Goal: Task Accomplishment & Management: Manage account settings

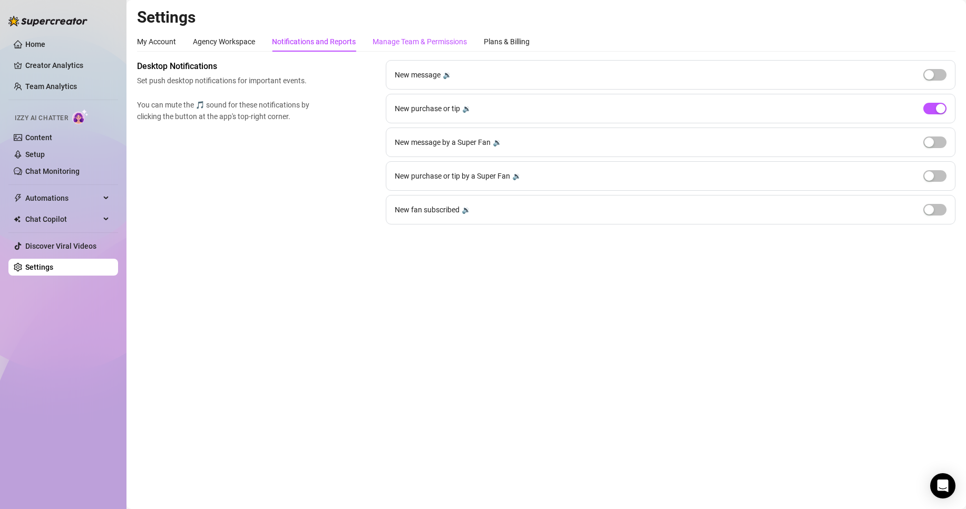
click at [422, 38] on div "Manage Team & Permissions" at bounding box center [420, 42] width 94 height 12
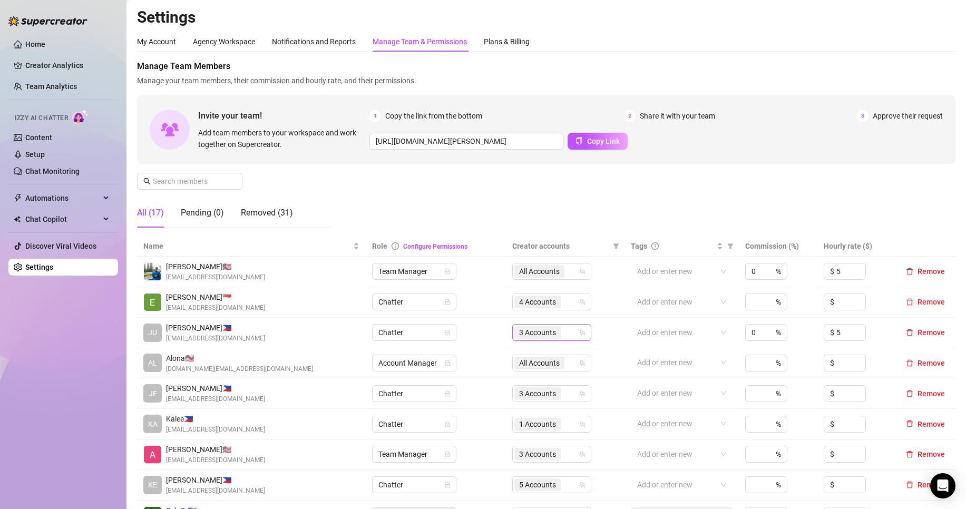
click at [543, 339] on div "3 Accounts" at bounding box center [539, 332] width 48 height 15
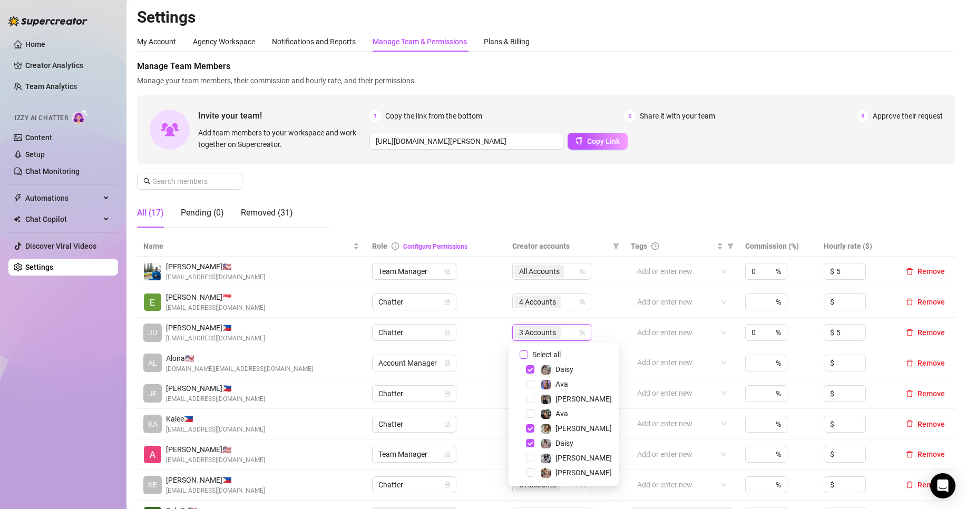
click at [547, 351] on span "Select all" at bounding box center [546, 355] width 37 height 12
click at [528, 351] on input "Select all" at bounding box center [524, 355] width 8 height 8
click at [547, 351] on span "Select all" at bounding box center [546, 355] width 37 height 12
click at [528, 351] on input "Select all" at bounding box center [524, 355] width 8 height 8
checkbox input "false"
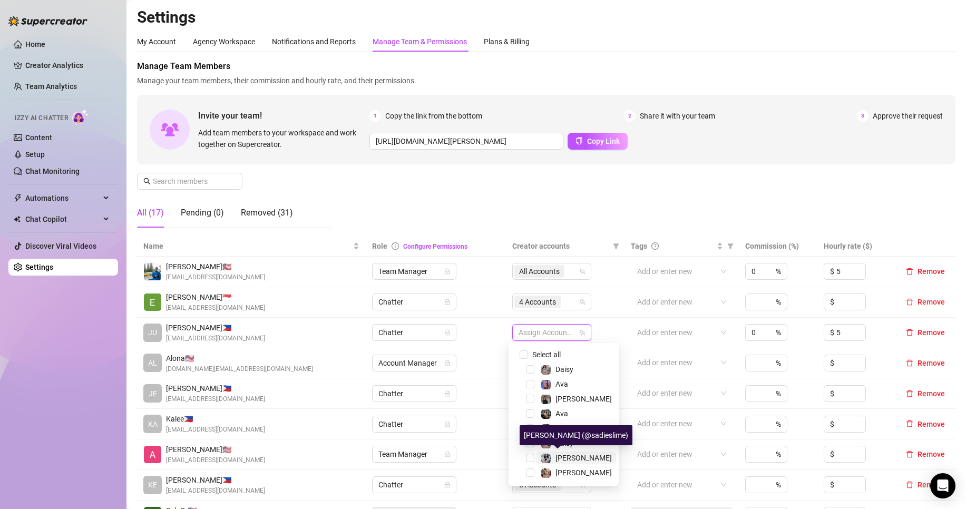
click at [568, 456] on span "[PERSON_NAME]" at bounding box center [584, 458] width 56 height 8
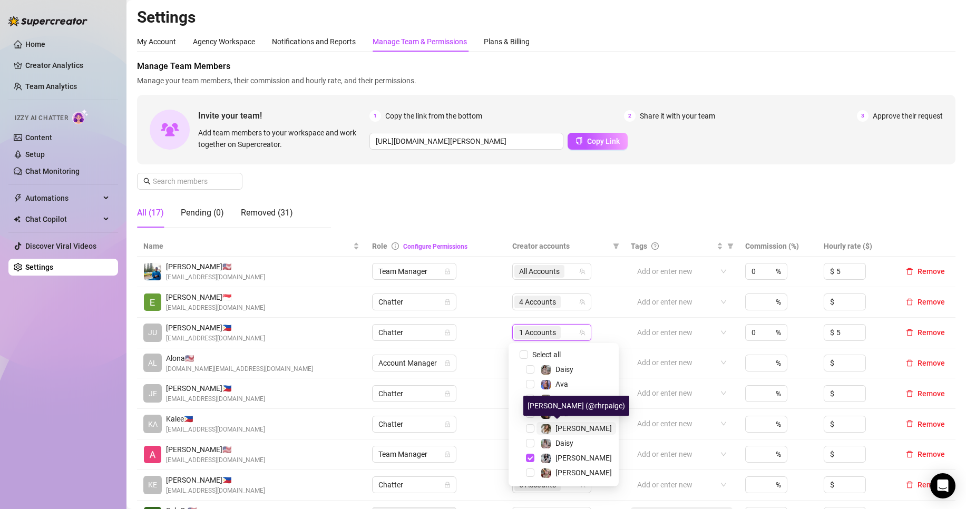
click at [570, 424] on span "[PERSON_NAME]" at bounding box center [584, 428] width 56 height 8
click at [542, 201] on div "Manage Team Members Manage your team members, their commission and hourly rate,…" at bounding box center [546, 148] width 819 height 176
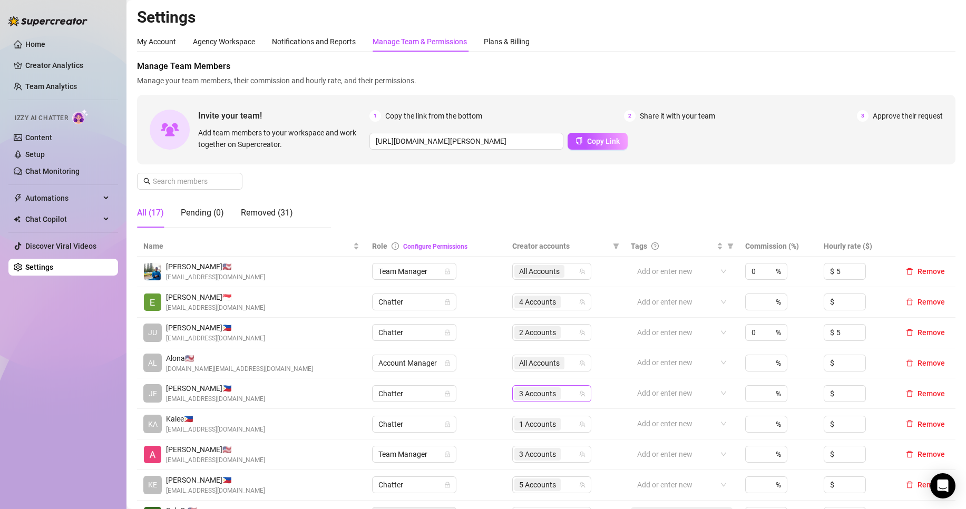
click at [537, 395] on span "3 Accounts" at bounding box center [537, 394] width 37 height 12
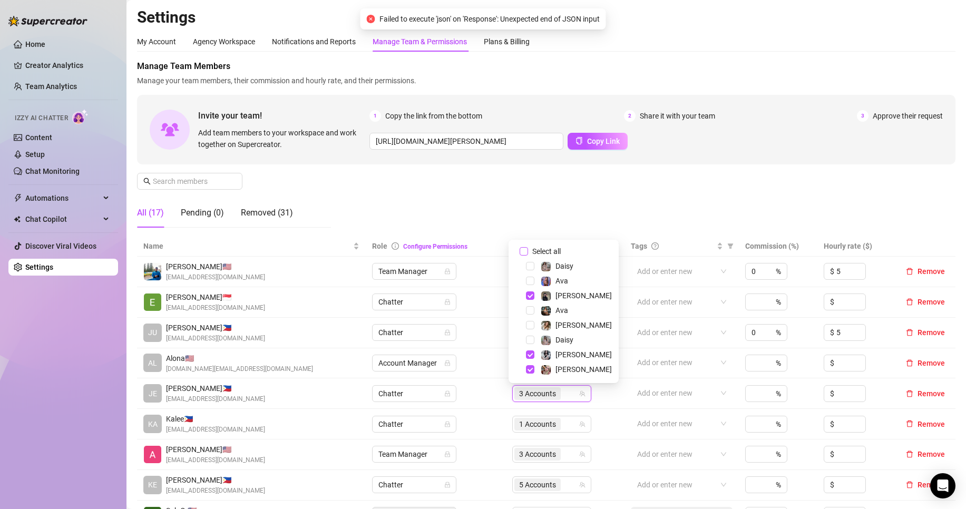
click at [549, 250] on span "Select all" at bounding box center [546, 252] width 37 height 12
click at [528, 250] on input "Select all" at bounding box center [524, 251] width 8 height 8
click at [549, 250] on span "Select all" at bounding box center [546, 252] width 37 height 12
click at [528, 250] on input "Select all" at bounding box center [524, 251] width 8 height 8
checkbox input "false"
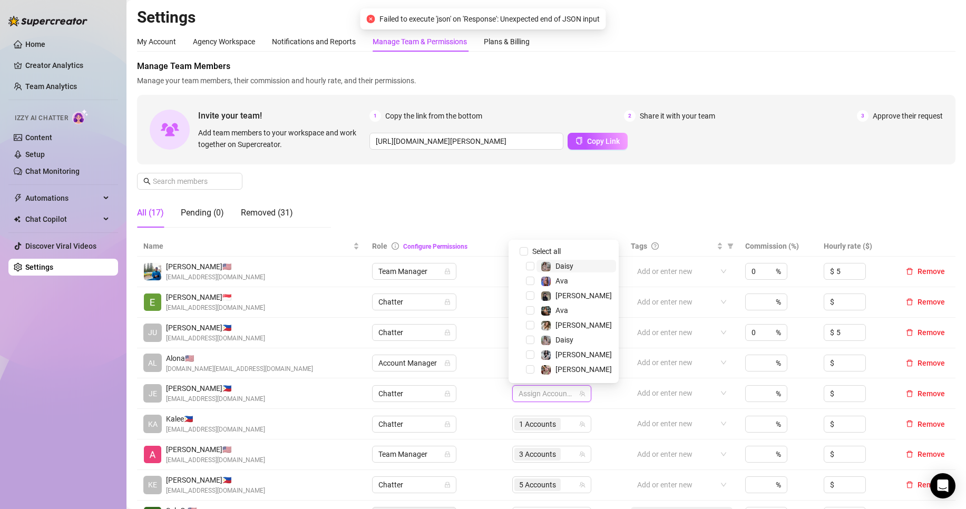
click at [560, 264] on span "Daisy" at bounding box center [565, 266] width 18 height 8
click at [568, 279] on span "Ava" at bounding box center [577, 281] width 80 height 13
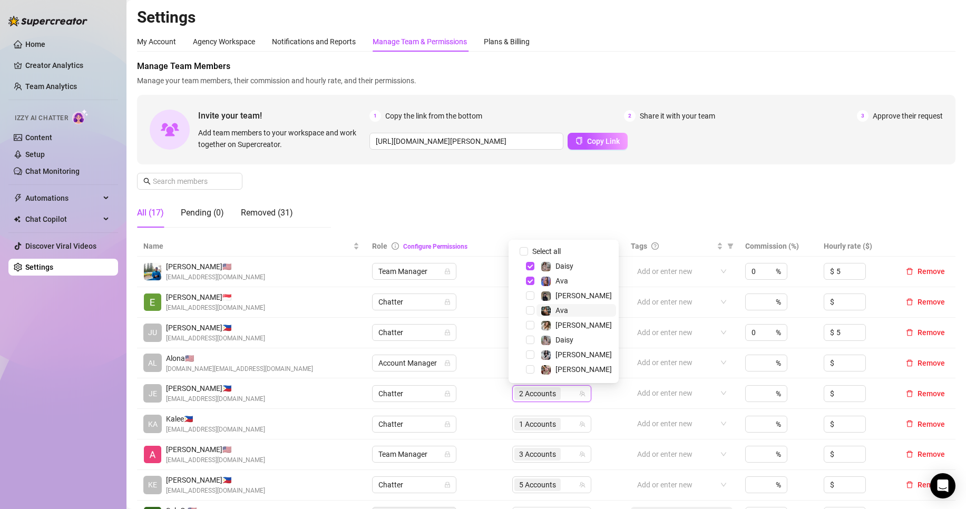
click at [573, 310] on span "Ava" at bounding box center [577, 310] width 80 height 13
click at [571, 336] on span "Daisy" at bounding box center [565, 340] width 18 height 8
click at [555, 200] on div "Manage Team Members Manage your team members, their commission and hourly rate,…" at bounding box center [546, 148] width 819 height 176
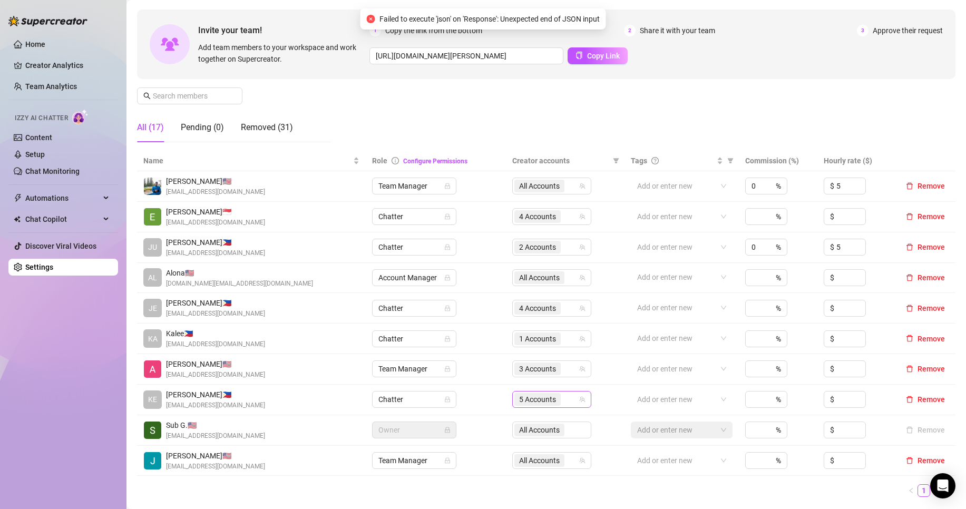
scroll to position [88, 0]
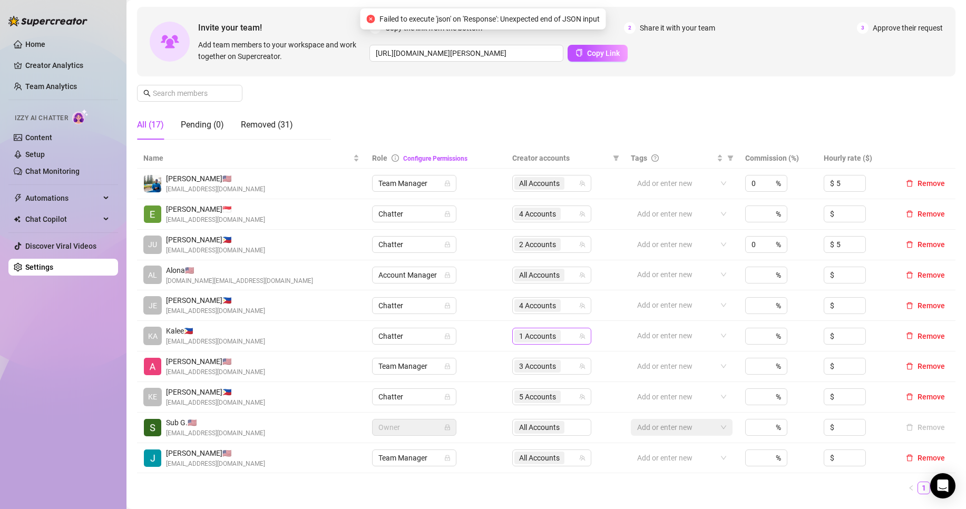
click at [554, 338] on span "1 Accounts" at bounding box center [538, 336] width 46 height 13
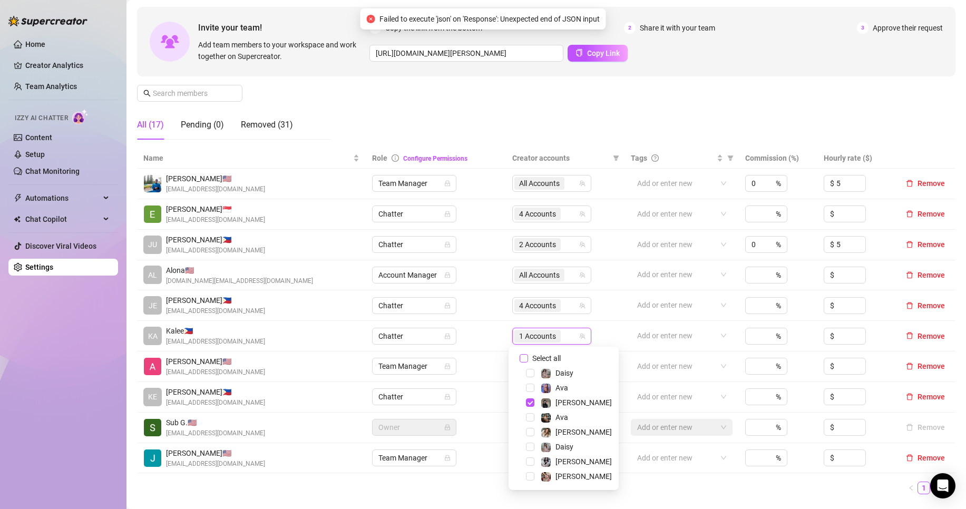
click at [555, 360] on span "Select all" at bounding box center [546, 359] width 37 height 12
click at [528, 360] on input "Select all" at bounding box center [524, 358] width 8 height 8
click at [555, 360] on span "Select all" at bounding box center [546, 359] width 37 height 12
click at [528, 360] on input "Select all" at bounding box center [524, 358] width 8 height 8
checkbox input "false"
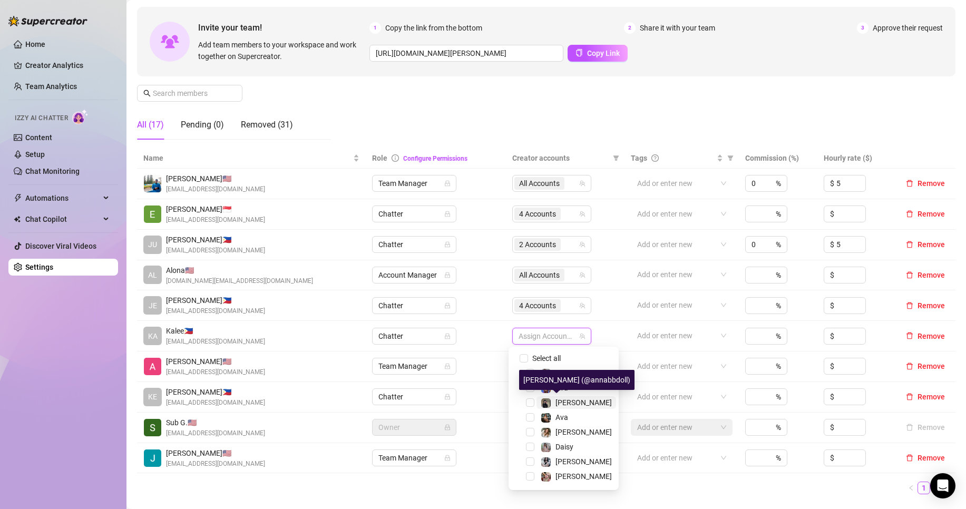
click at [569, 402] on span "[PERSON_NAME]" at bounding box center [584, 403] width 56 height 8
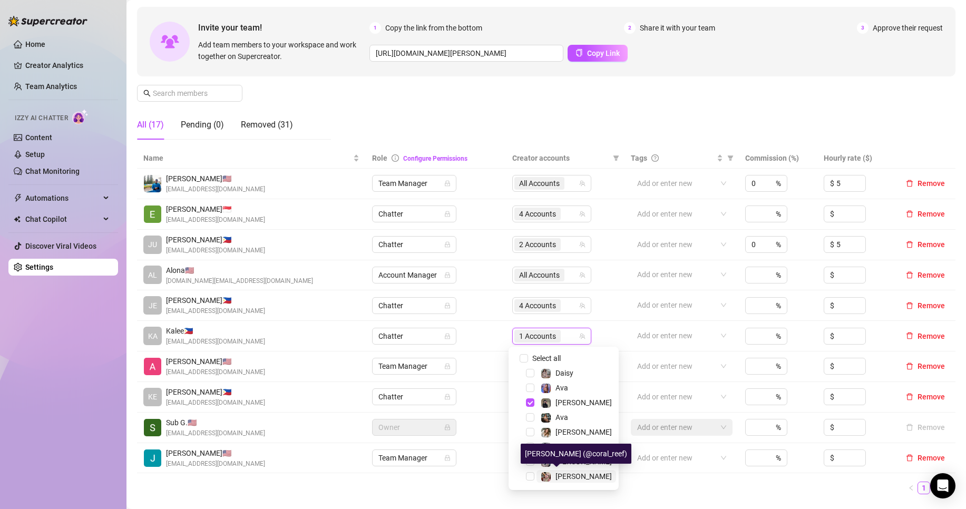
click at [567, 471] on div "[PERSON_NAME]" at bounding box center [584, 476] width 56 height 13
click at [471, 125] on div "Manage Team Members Manage your team members, their commission and hourly rate,…" at bounding box center [546, 60] width 819 height 176
